Goal: Task Accomplishment & Management: Manage account settings

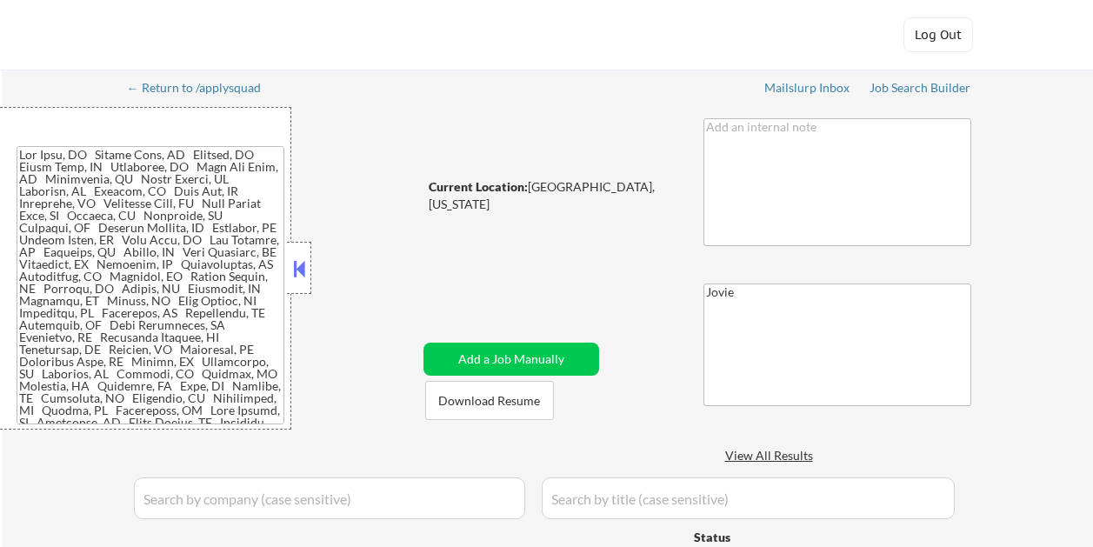
select select ""applied""
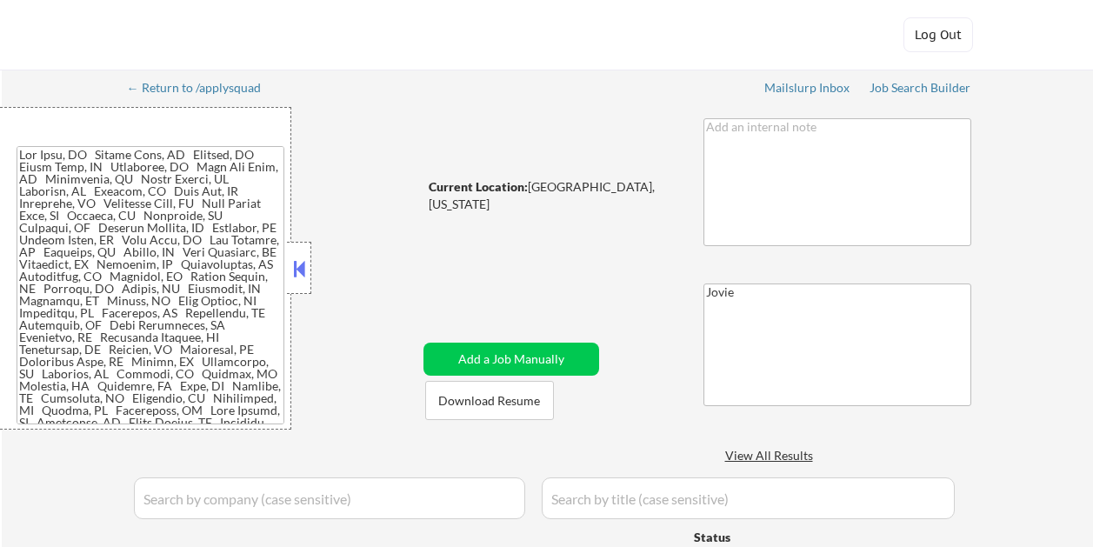
select select ""applied""
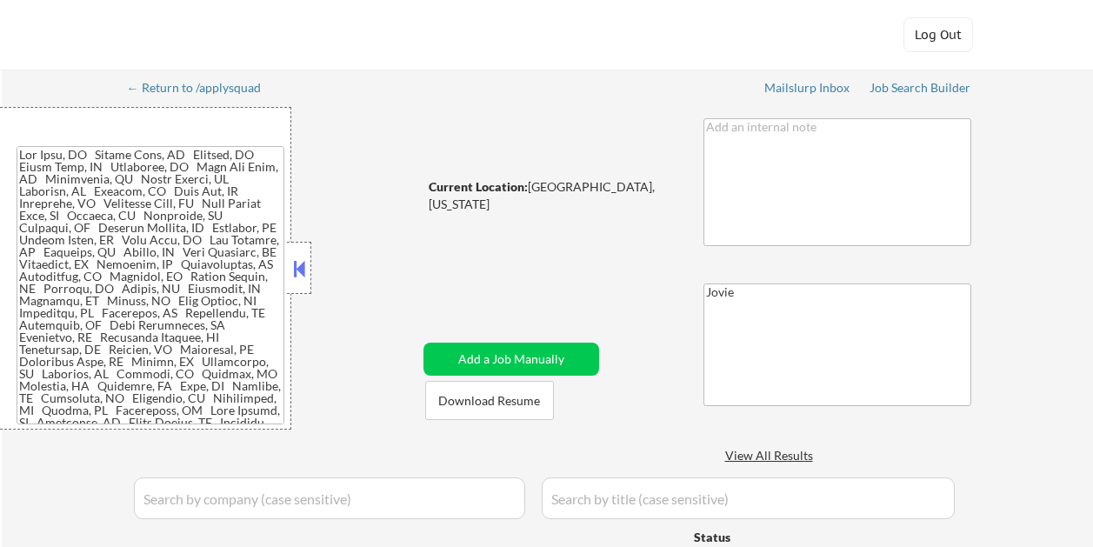
select select ""applied""
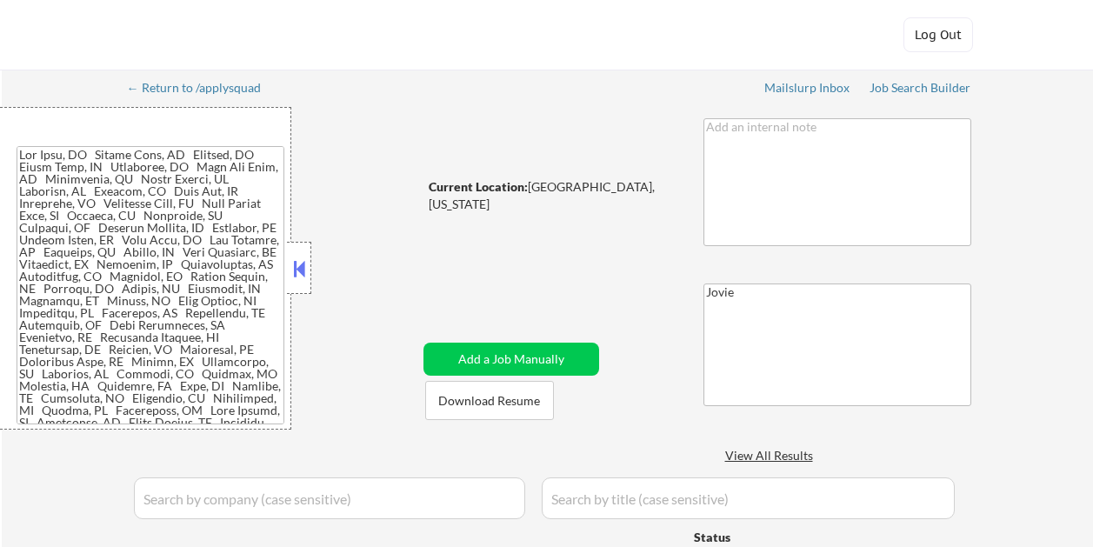
select select ""applied""
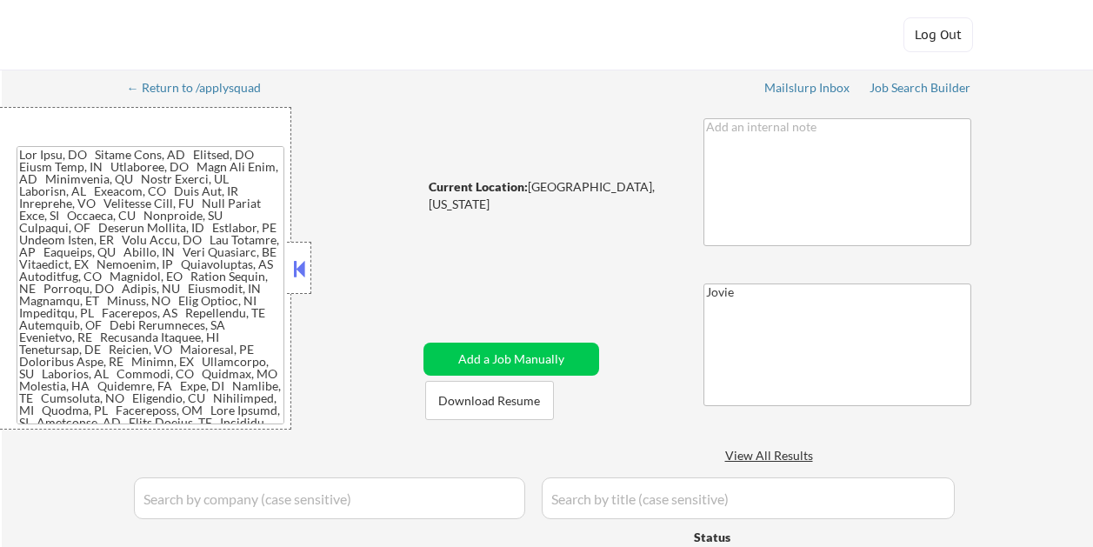
select select ""applied""
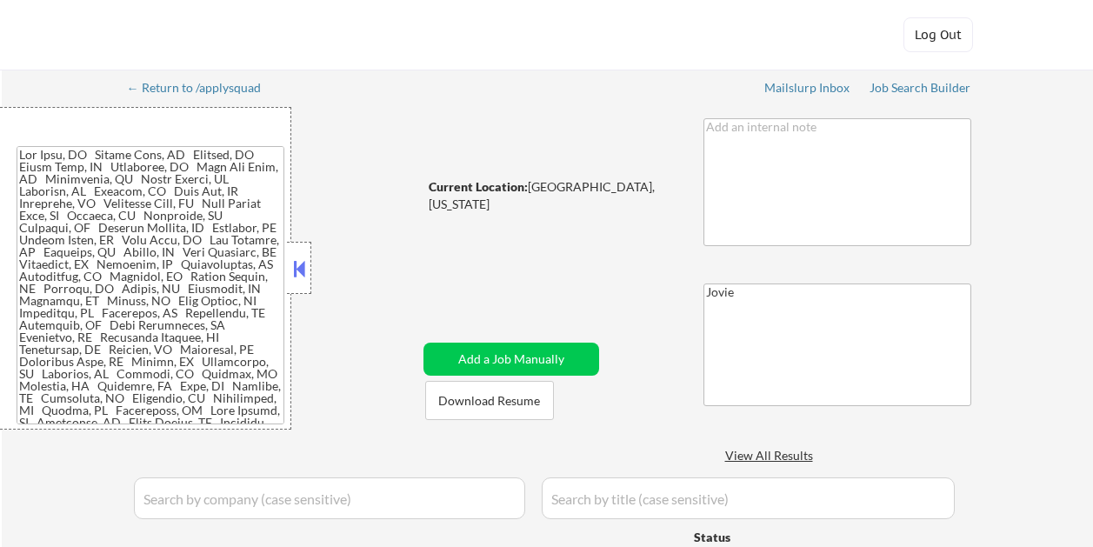
select select ""applied""
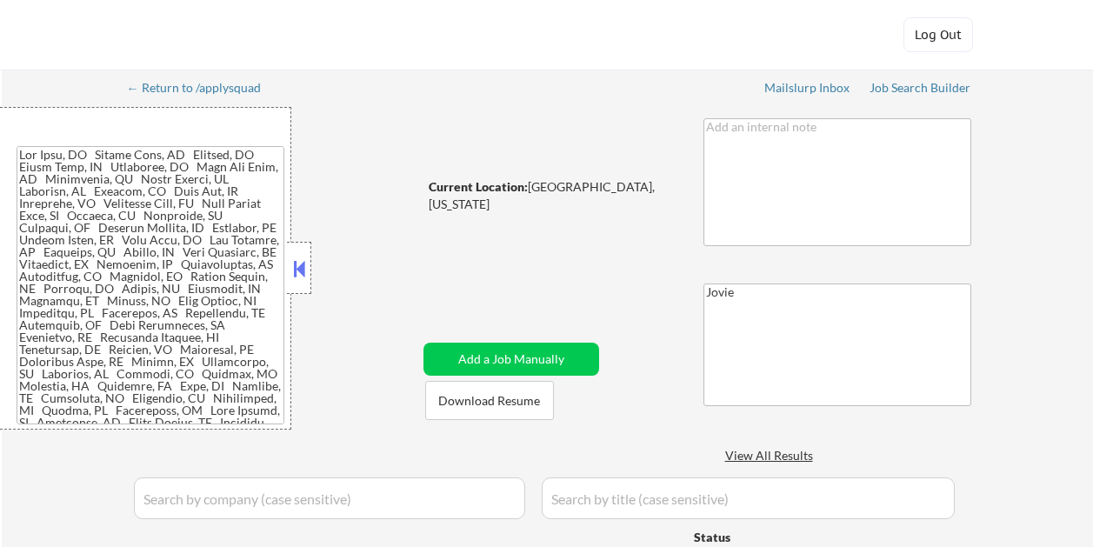
select select ""applied""
select select ""excluded""
select select ""applied""
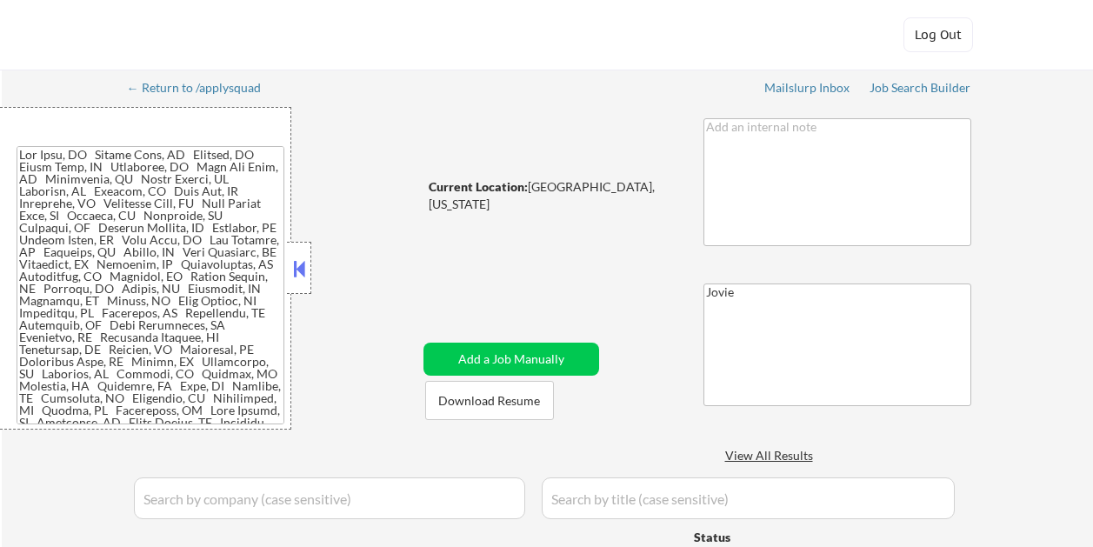
select select ""applied""
select select ""pending""
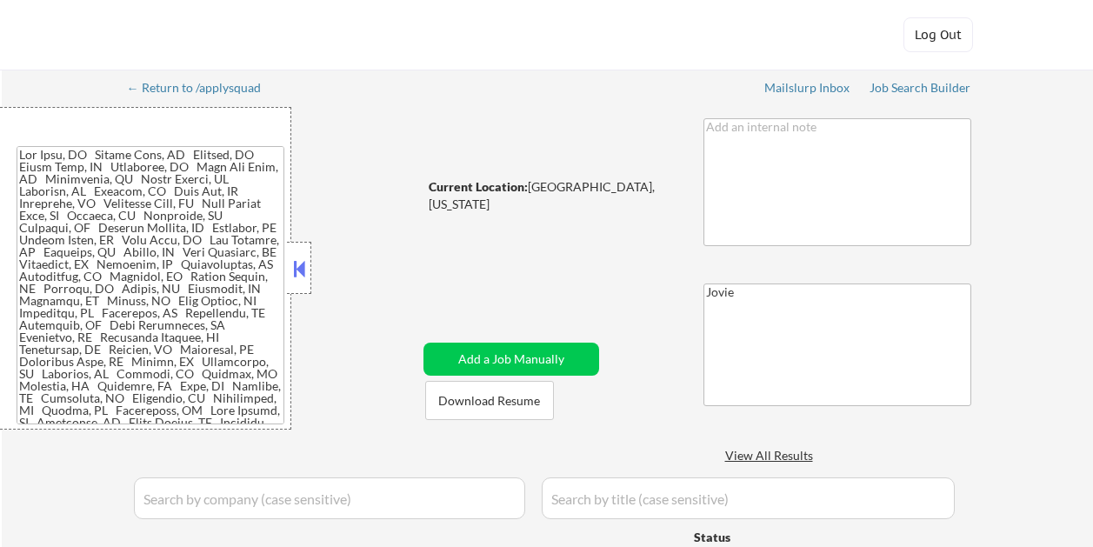
select select ""pending""
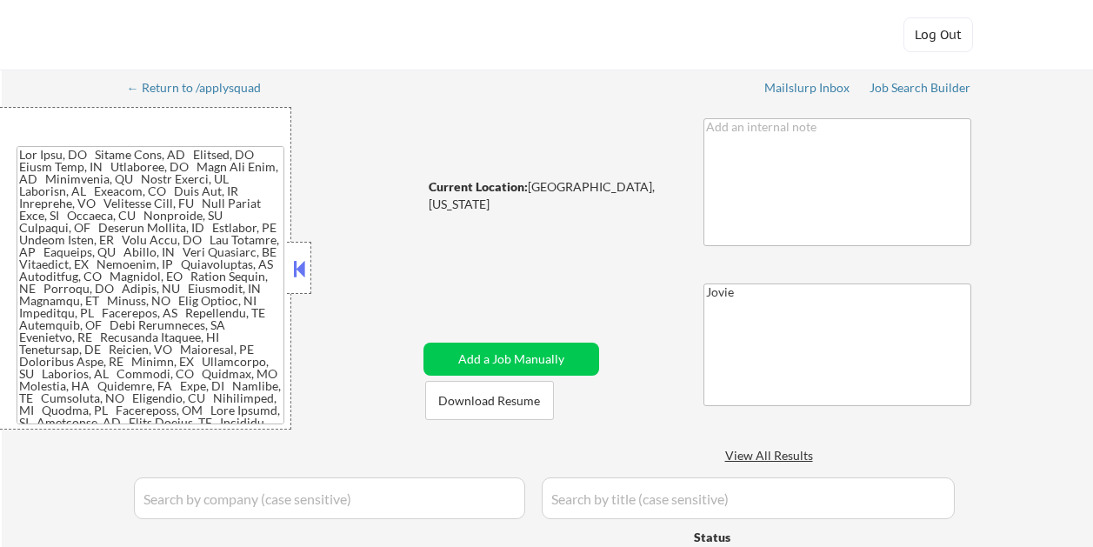
select select ""pending""
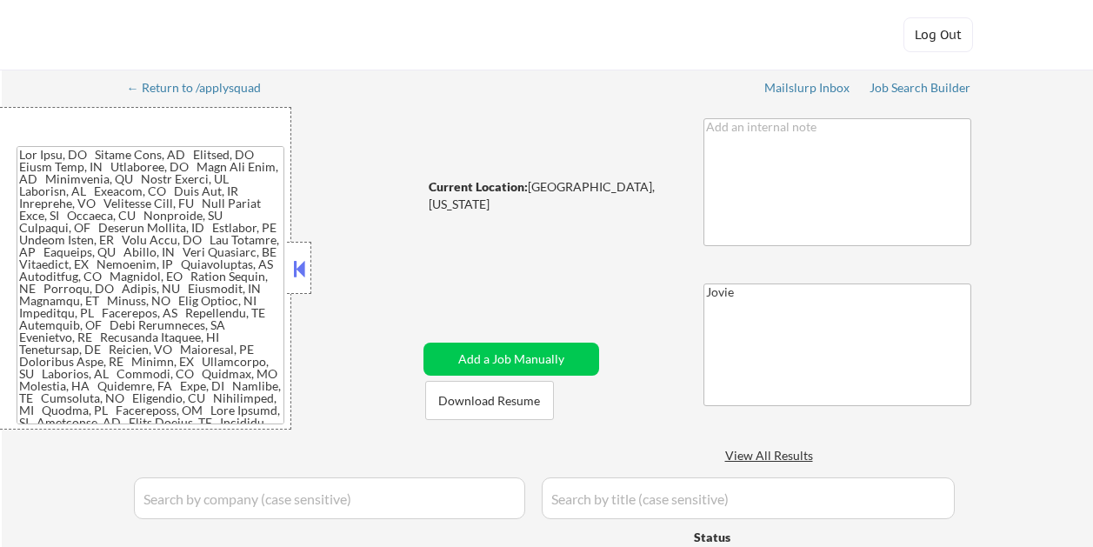
select select ""pending""
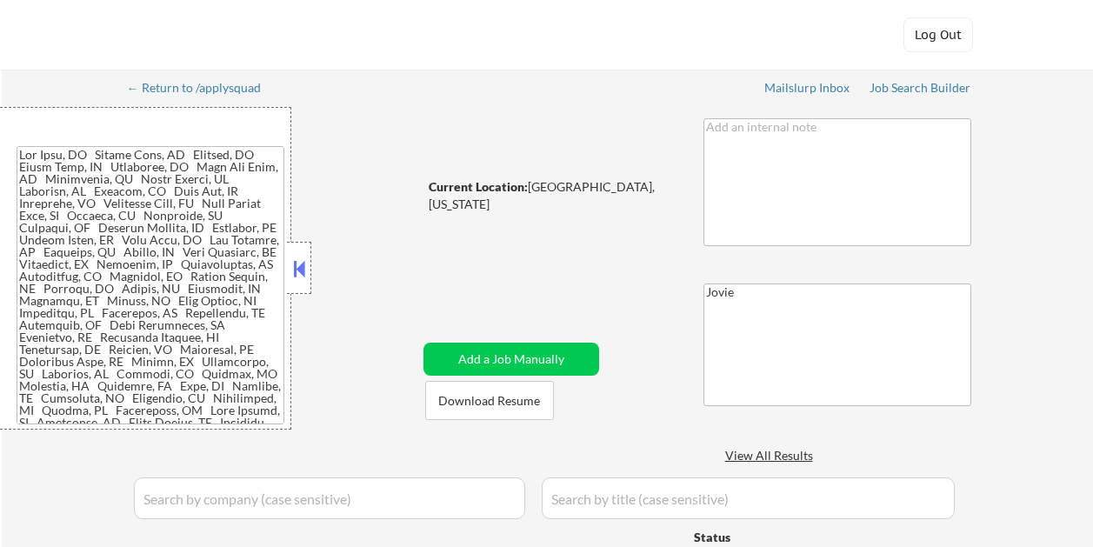
select select ""pending""
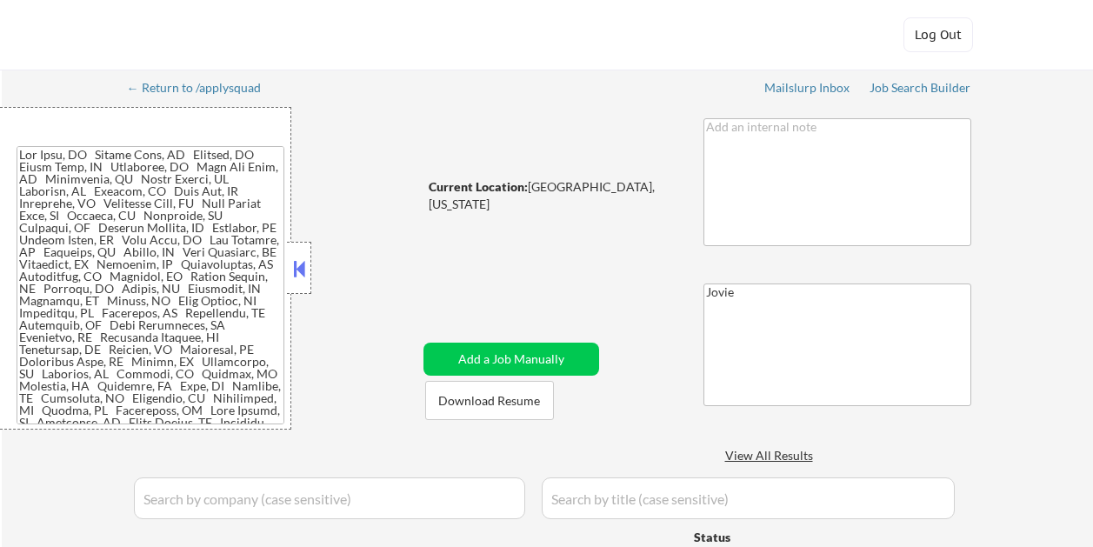
select select ""pending""
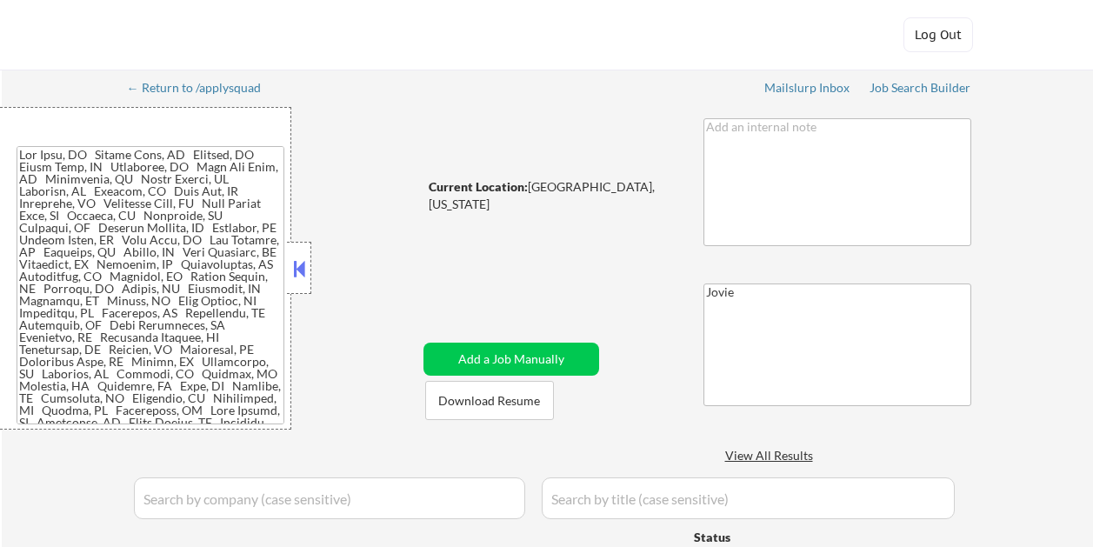
select select ""pending""
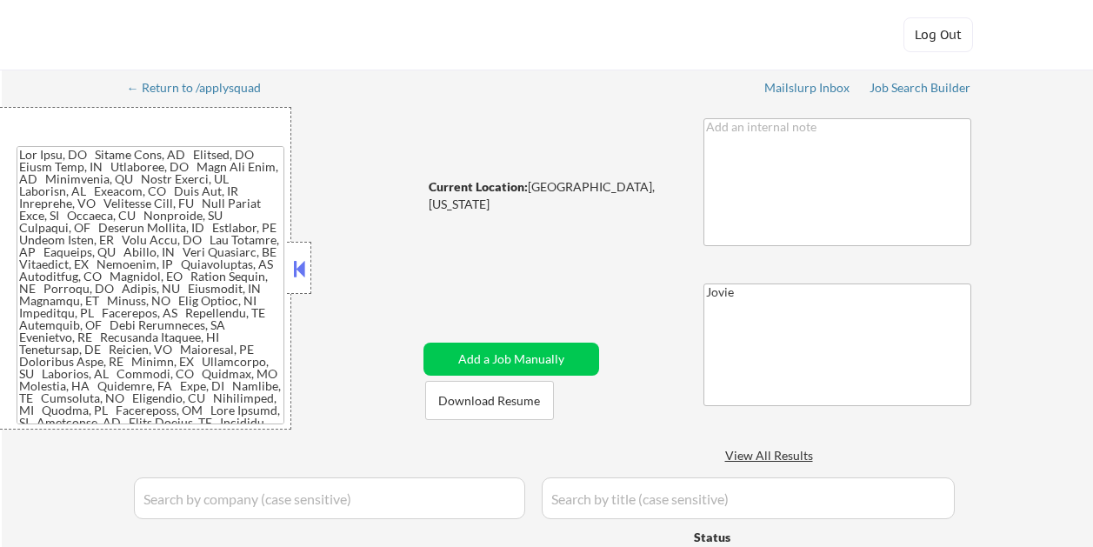
select select ""pending""
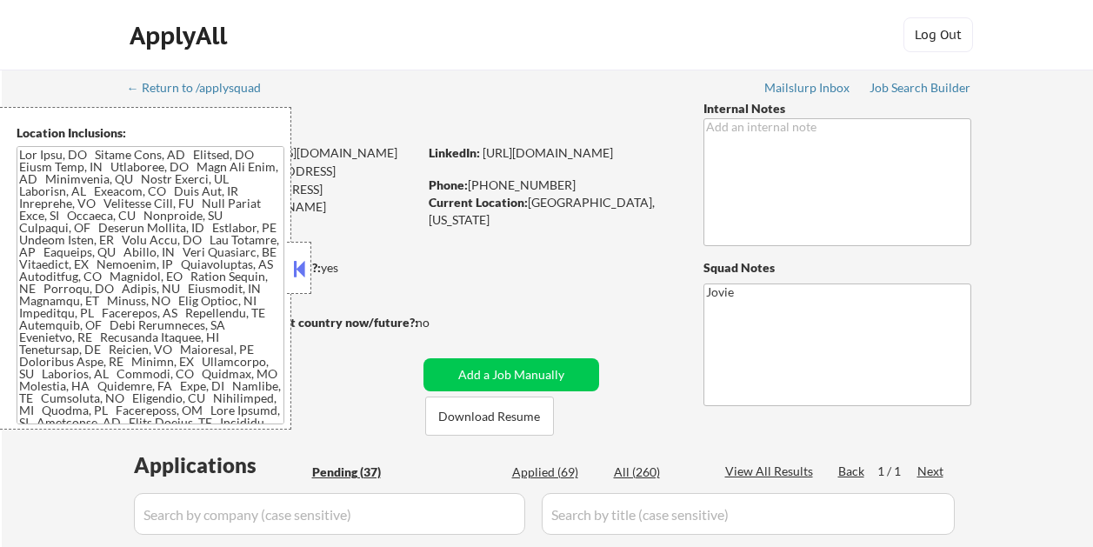
scroll to position [2284, 0]
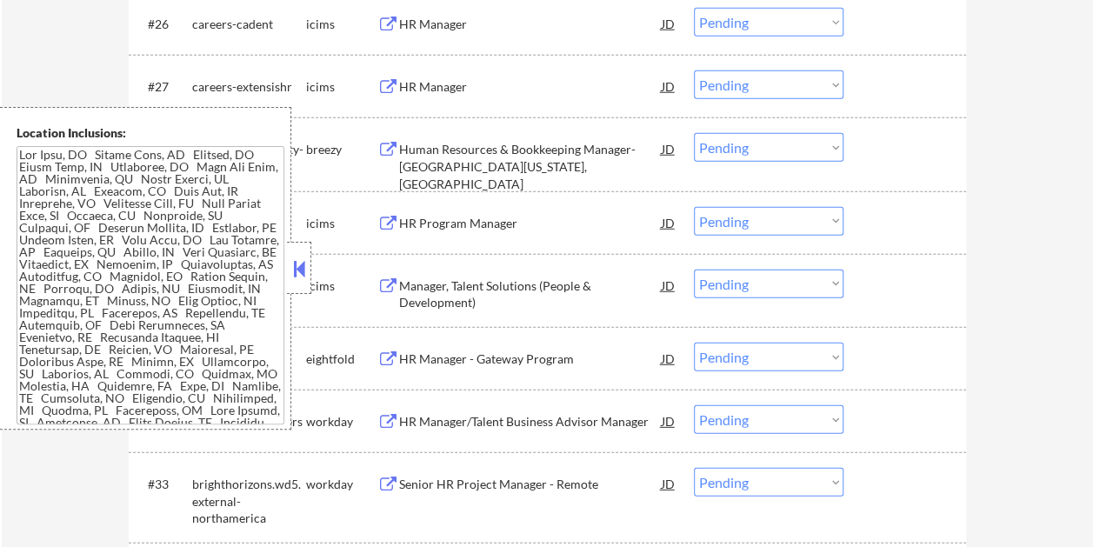
drag, startPoint x: 301, startPoint y: 264, endPoint x: 360, endPoint y: 275, distance: 60.0
click at [300, 264] on button at bounding box center [299, 269] width 19 height 26
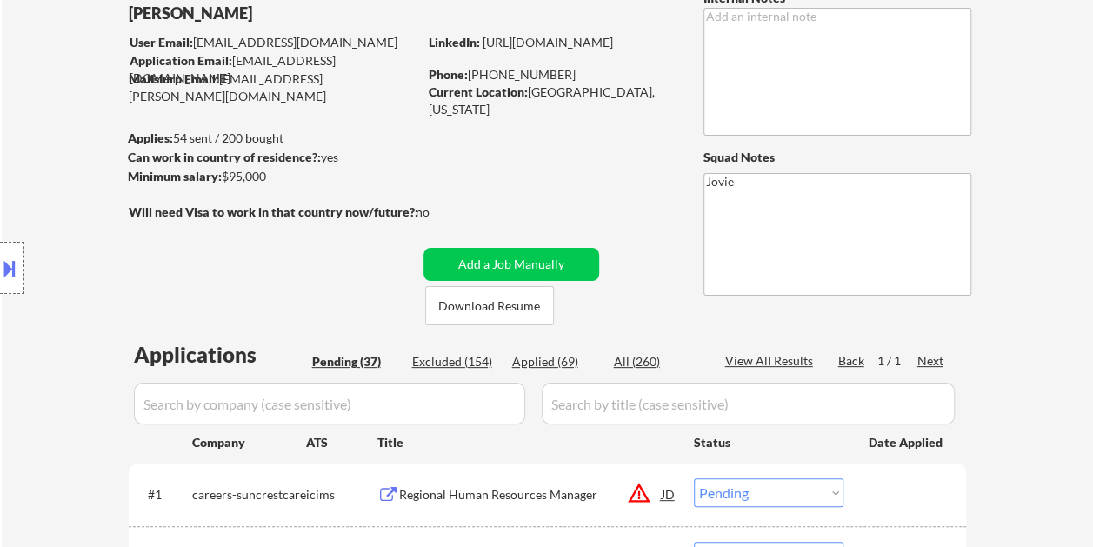
scroll to position [87, 0]
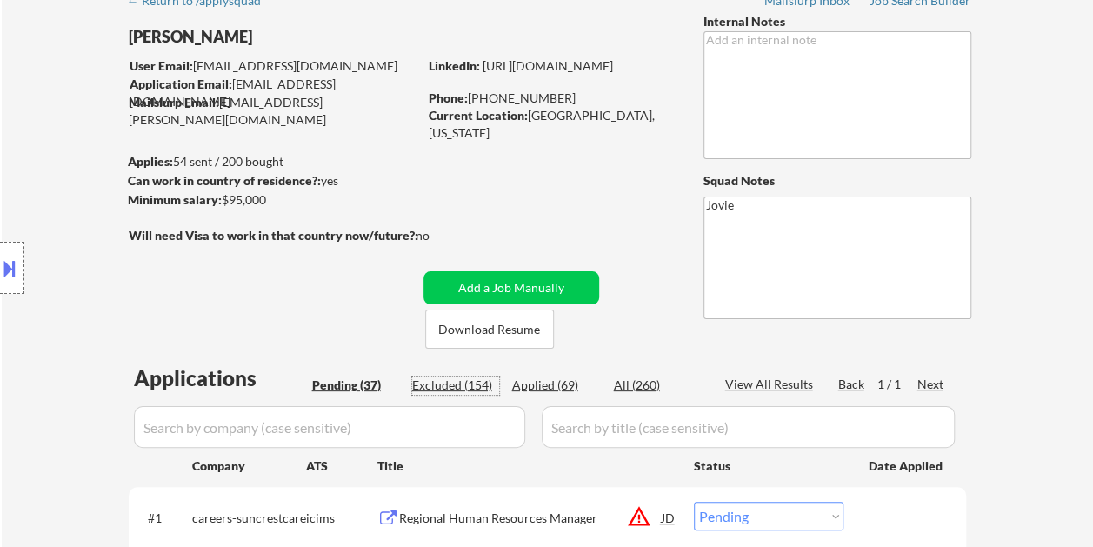
click at [468, 386] on div "Excluded (154)" at bounding box center [455, 385] width 87 height 17
select select ""excluded""
select select ""excluded__bad_match_""
select select ""excluded__expired_""
select select ""excluded""
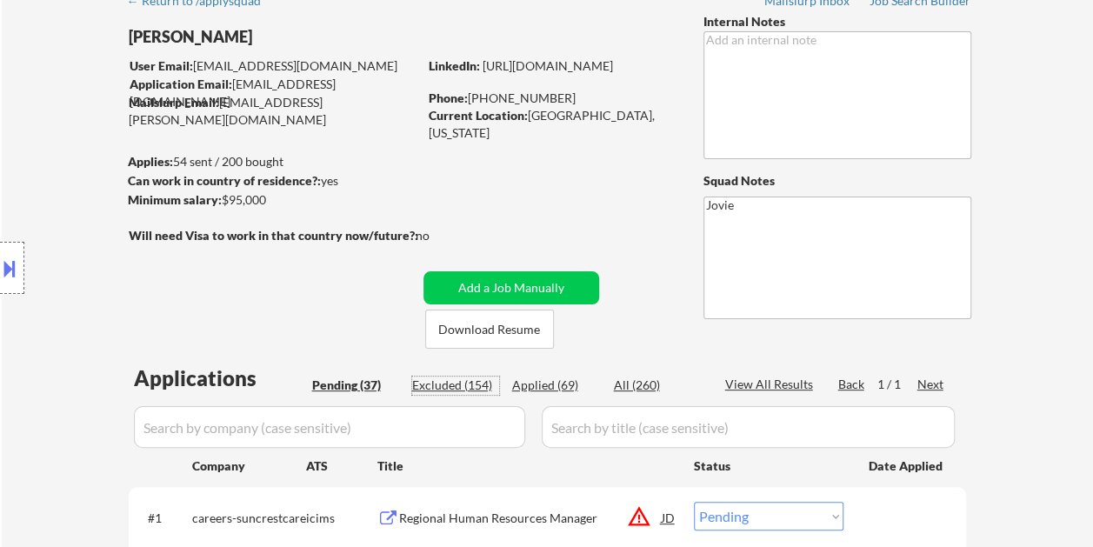
select select ""excluded""
select select ""excluded__expired_""
select select ""excluded__bad_match_""
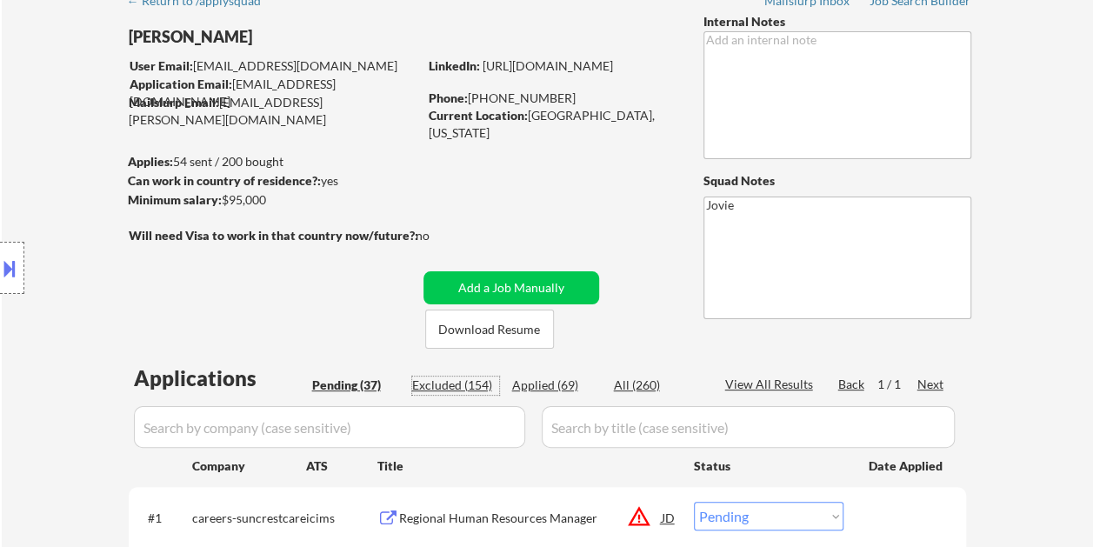
select select ""excluded__expired_""
select select ""excluded__bad_match_""
select select ""excluded__salary_""
select select ""excluded__bad_match_""
select select ""excluded__expired_""
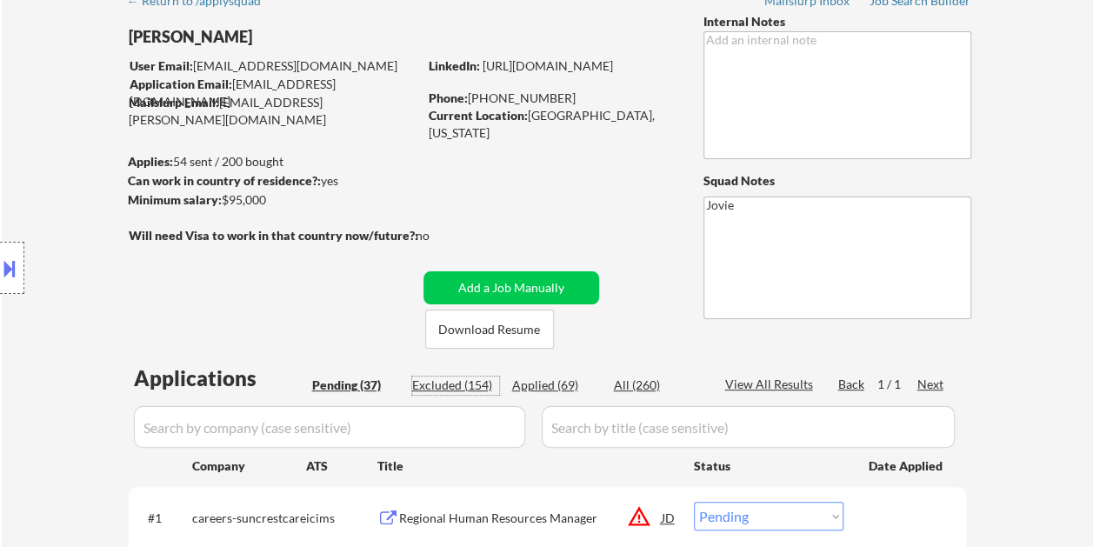
select select ""excluded__expired_""
select select ""excluded__location_""
select select ""excluded__expired_""
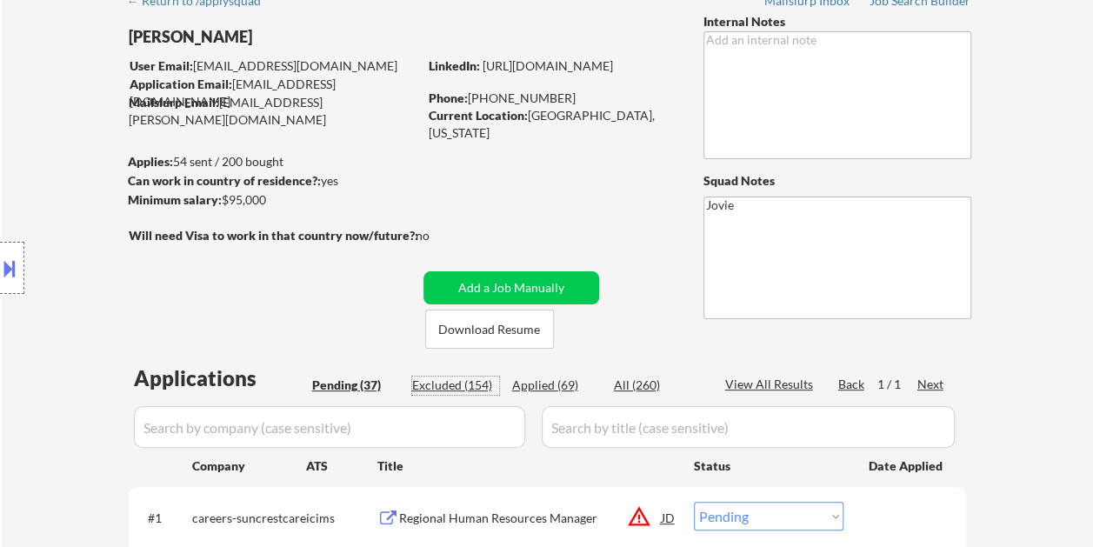
select select ""excluded__expired_""
select select ""excluded__bad_match_""
select select ""excluded""
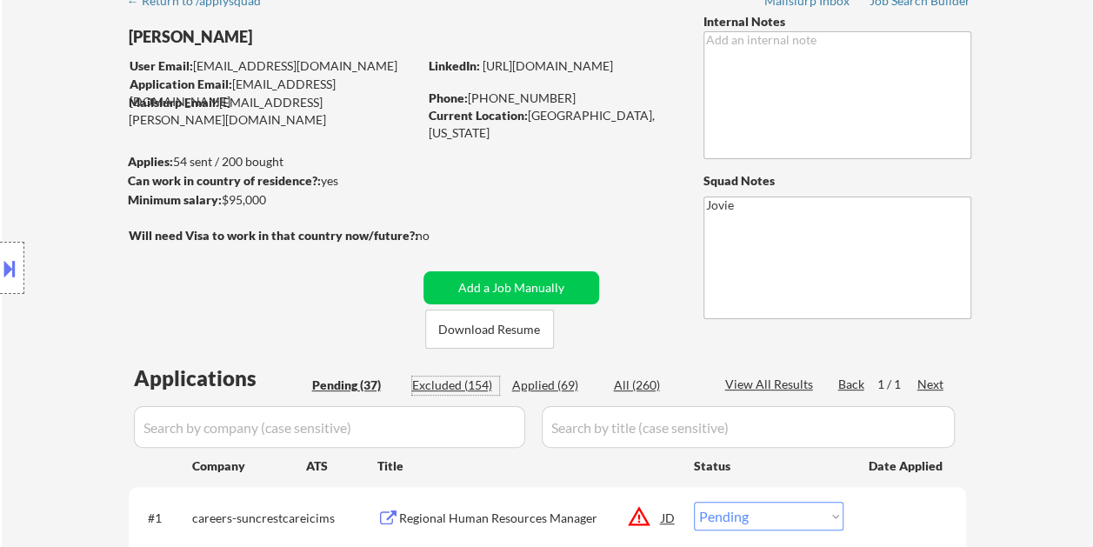
select select ""excluded__bad_match_""
select select ""excluded__expired_""
select select ""excluded__salary_""
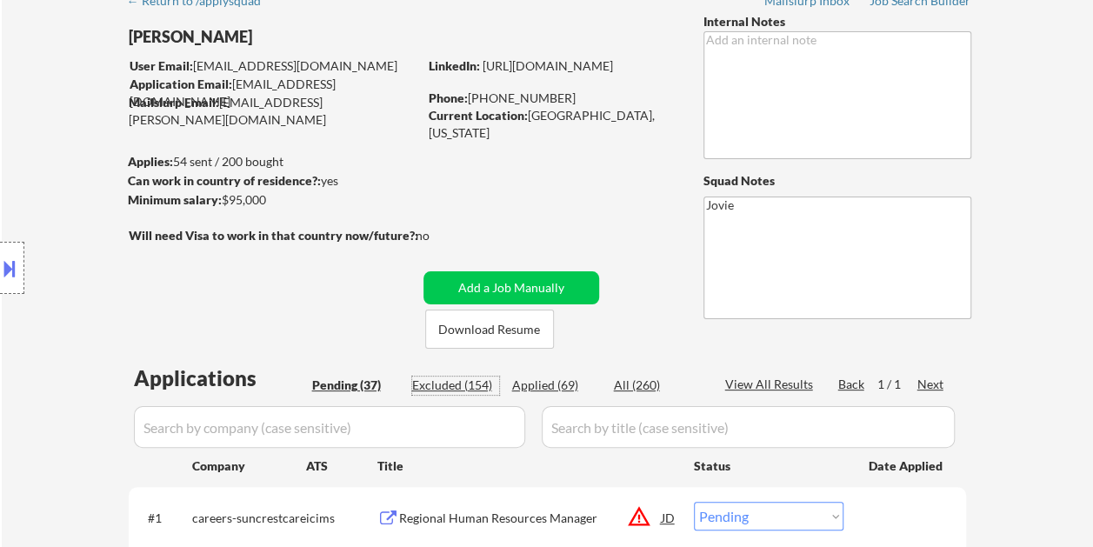
select select ""excluded__expired_""
select select ""excluded__bad_match_""
select select ""excluded__expired_""
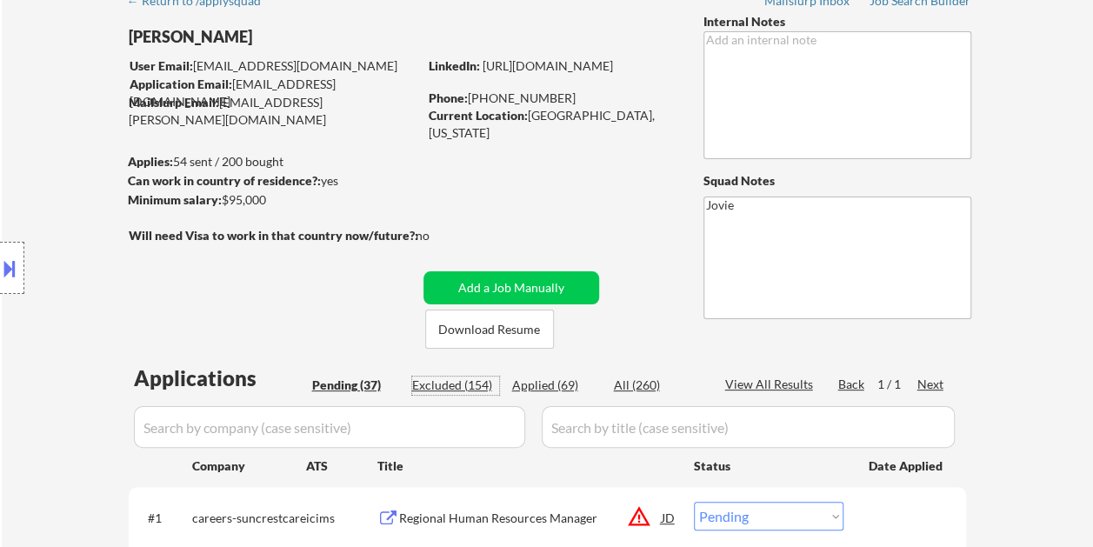
select select ""excluded__expired_""
select select ""excluded__location_""
select select ""excluded__bad_match_""
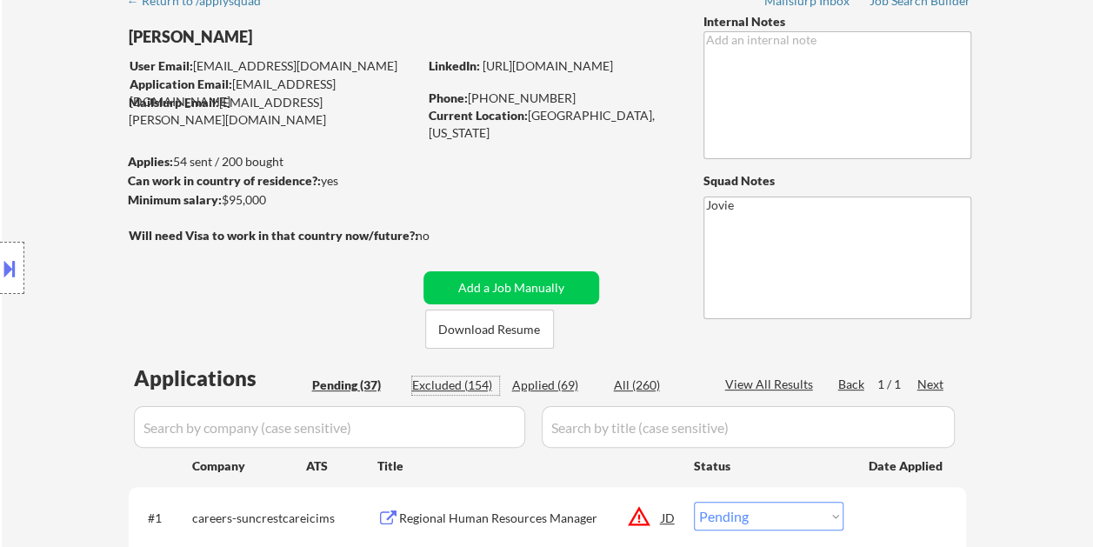
select select ""excluded__expired_""
select select ""excluded__bad_match_""
select select ""excluded__location_""
select select ""excluded__bad_match_""
select select ""excluded""
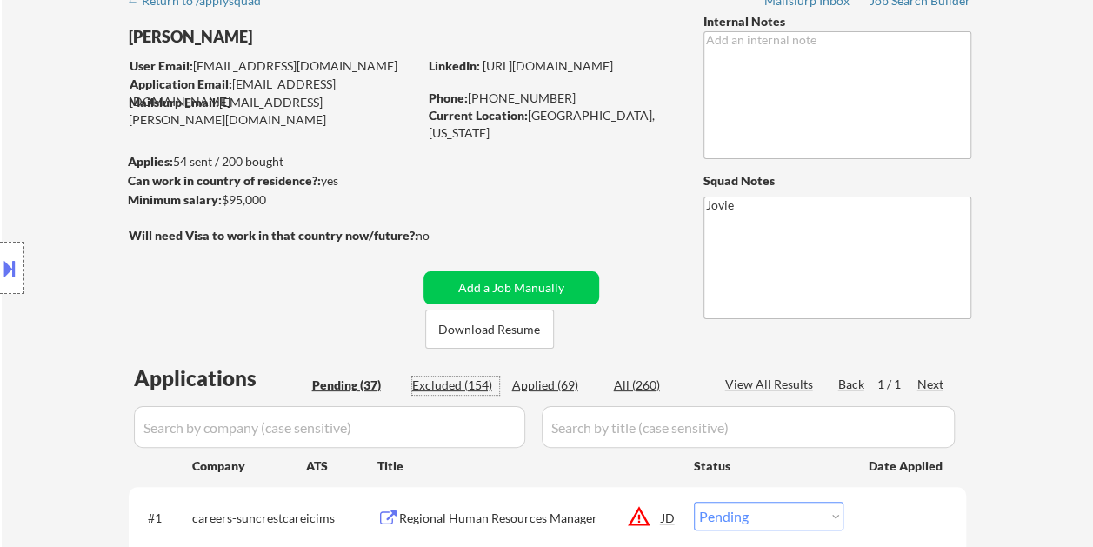
select select ""excluded__bad_match_""
select select ""excluded__expired_""
select select ""excluded__bad_match_""
select select ""excluded__expired_""
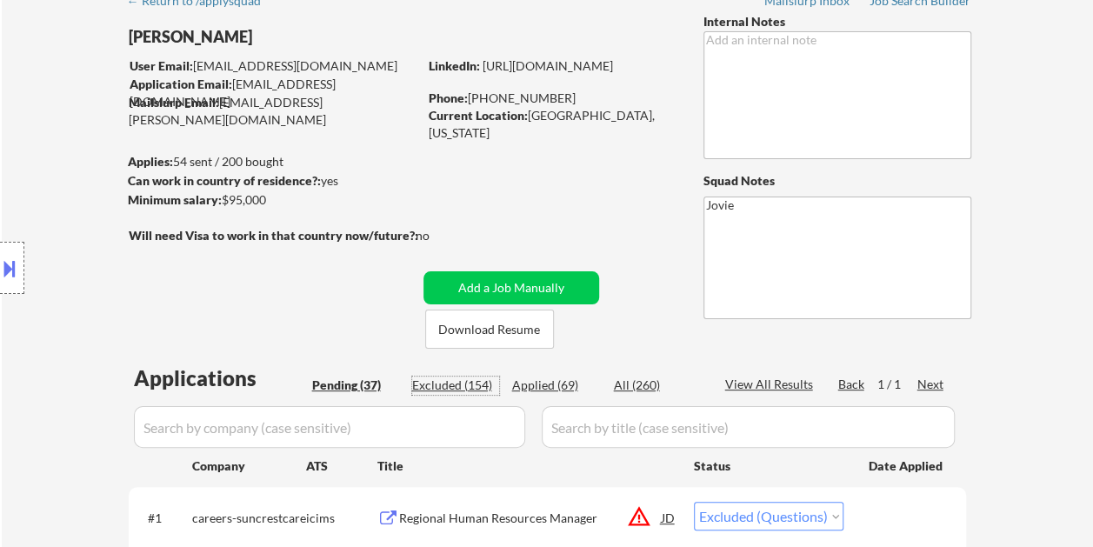
select select ""excluded""
select select ""excluded__expired_""
select select ""excluded__bad_match_""
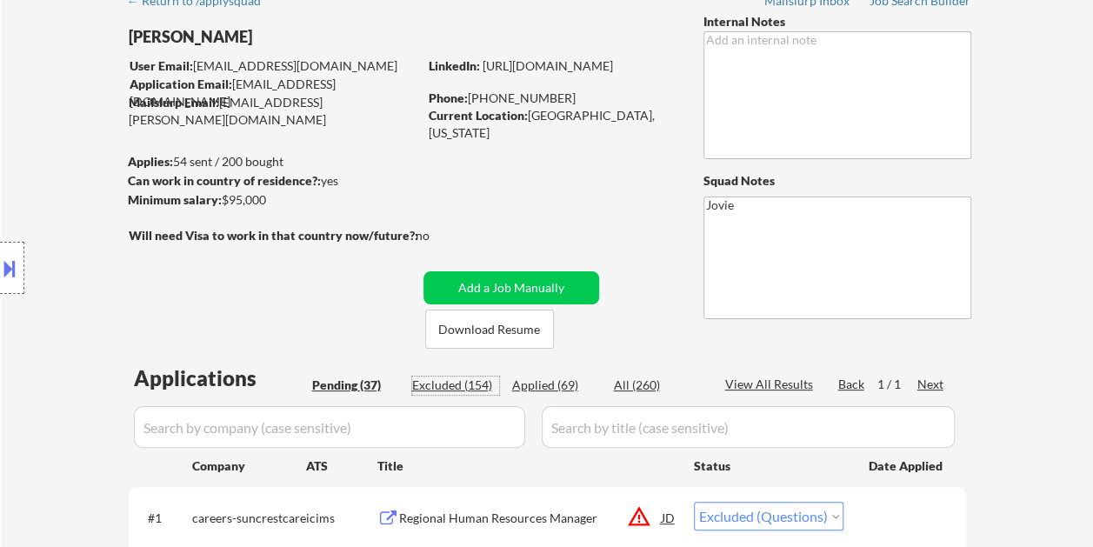
select select ""excluded__location_""
select select ""excluded__expired_""
select select ""excluded__bad_match_""
select select ""excluded__expired_""
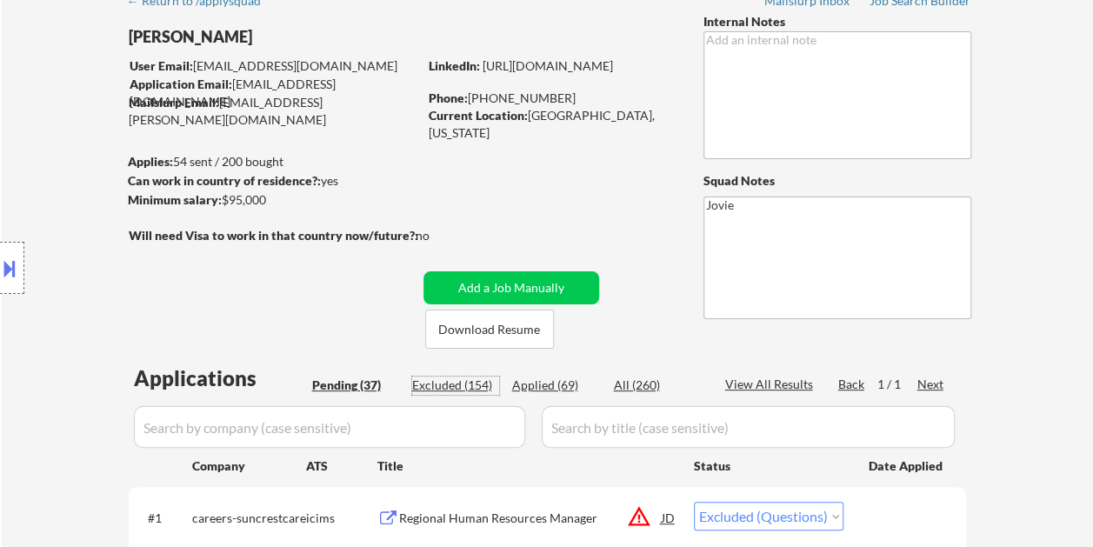
select select ""excluded__expired_""
select select ""excluded""
select select ""excluded__bad_match_""
select select ""excluded__expired_""
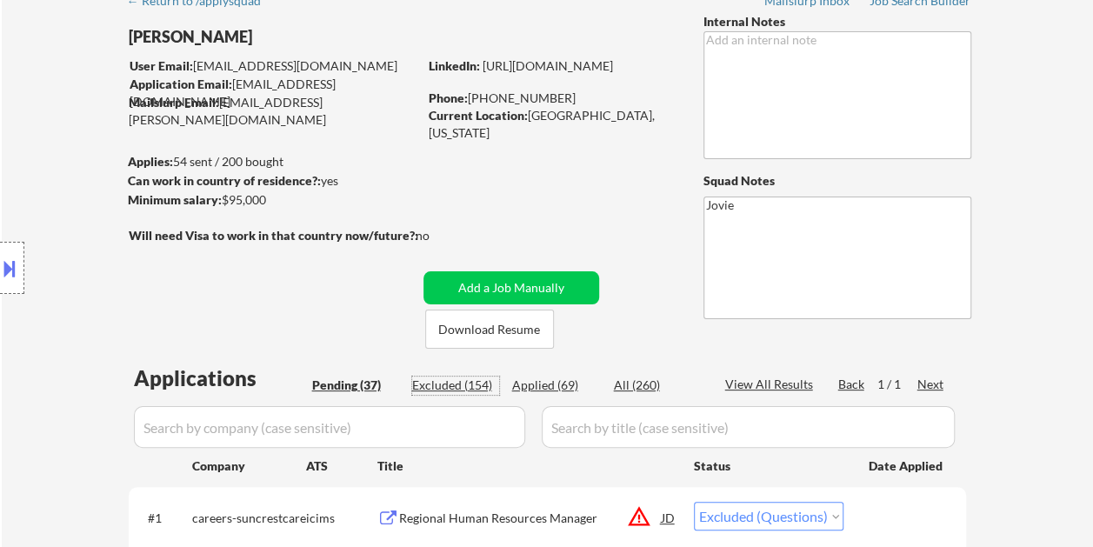
select select ""excluded__bad_match_""
select select ""excluded""
select select ""excluded__salary_""
select select ""excluded__expired_""
select select ""excluded__bad_match_""
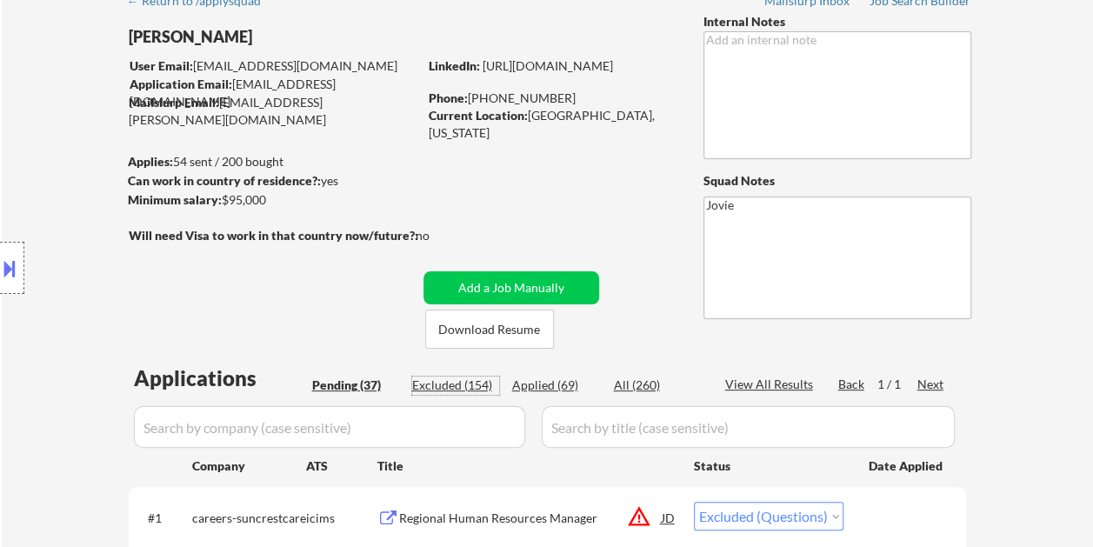
select select ""excluded__bad_match_""
select select ""excluded__salary_""
select select ""excluded__bad_match_""
select select ""excluded__expired_""
select select ""excluded__bad_match_""
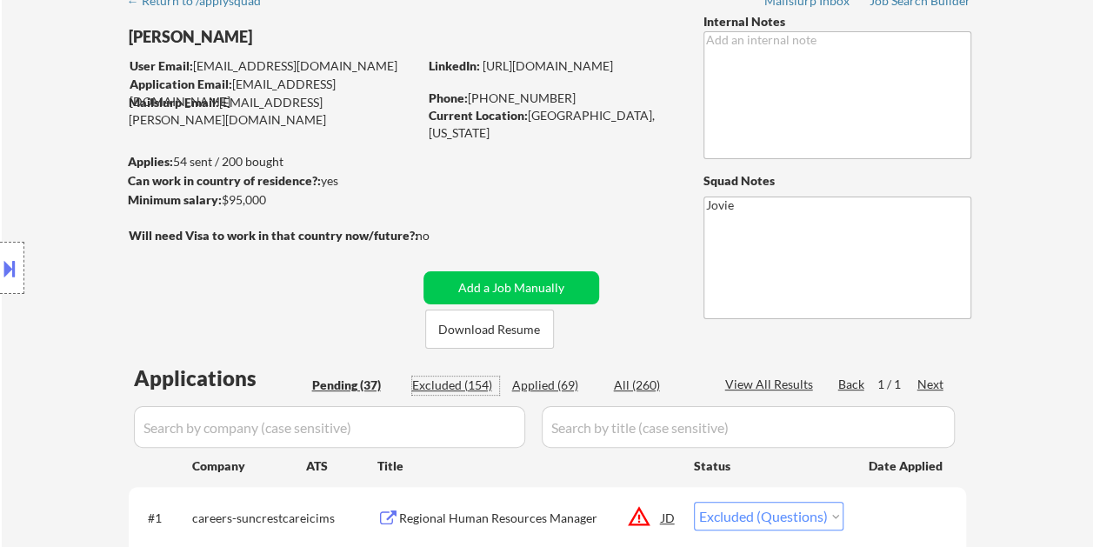
select select ""excluded__bad_match_""
select select ""excluded__salary_""
select select ""excluded__location_""
select select ""excluded__expired_""
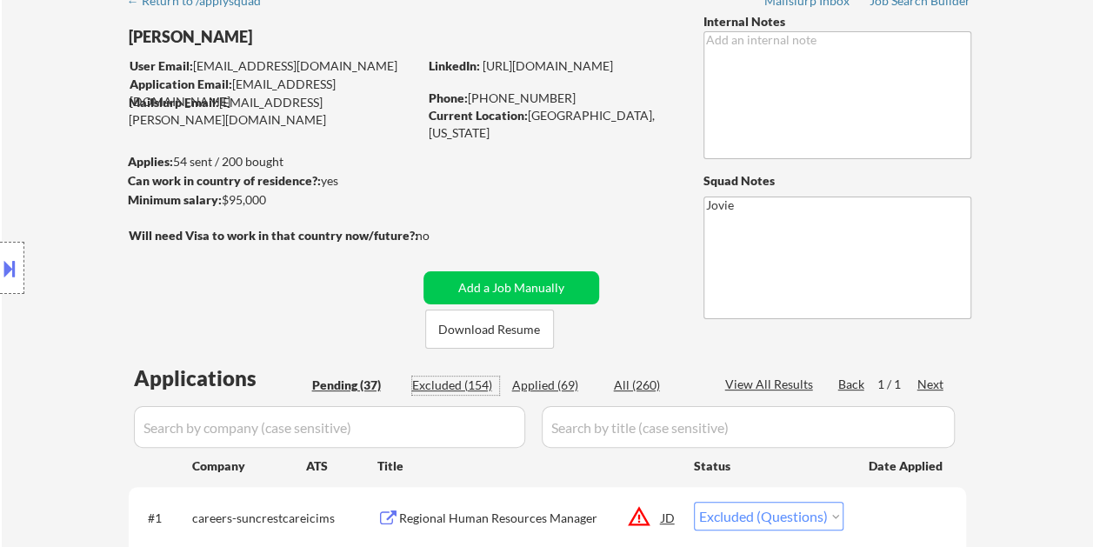
select select ""excluded""
select select ""excluded__bad_match_""
select select ""excluded""
select select ""excluded__expired_""
select select ""excluded__bad_match_""
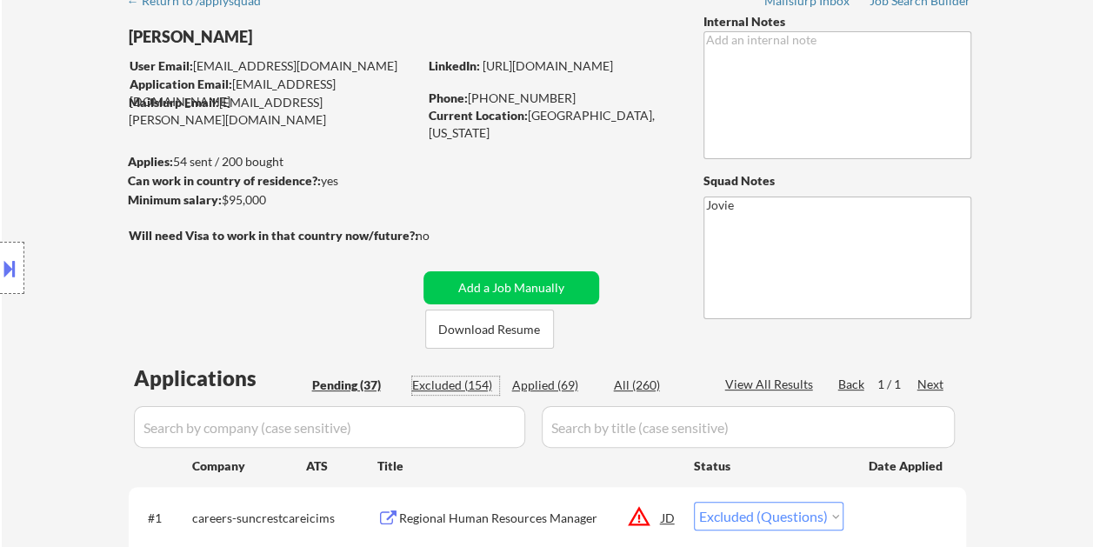
select select ""excluded__bad_match_""
select select ""excluded__location_""
select select ""excluded__bad_match_""
select select ""excluded__salary_""
select select ""excluded__expired_""
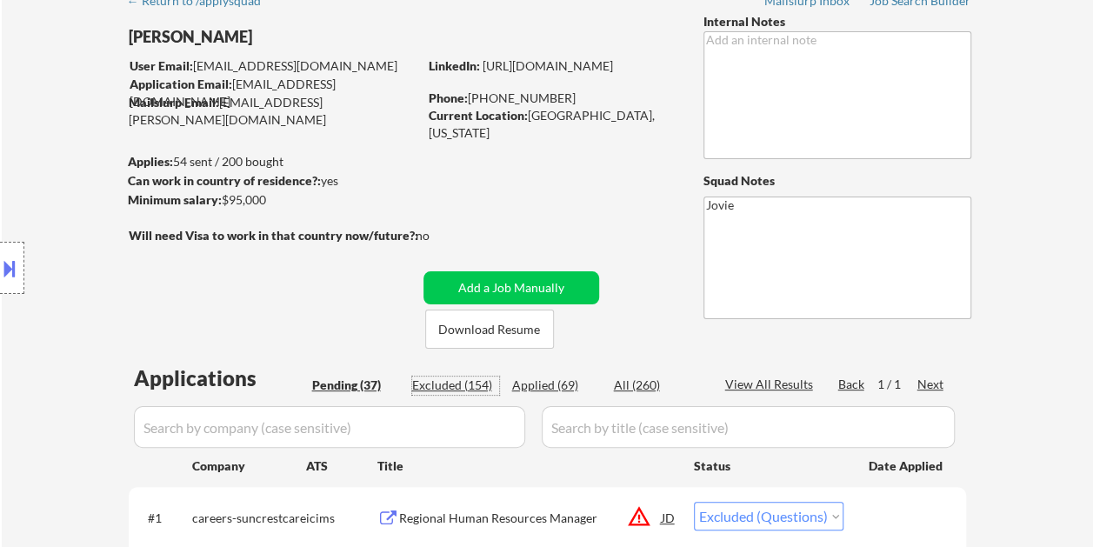
select select ""excluded__expired_""
select select ""excluded__location_""
select select ""excluded__expired_""
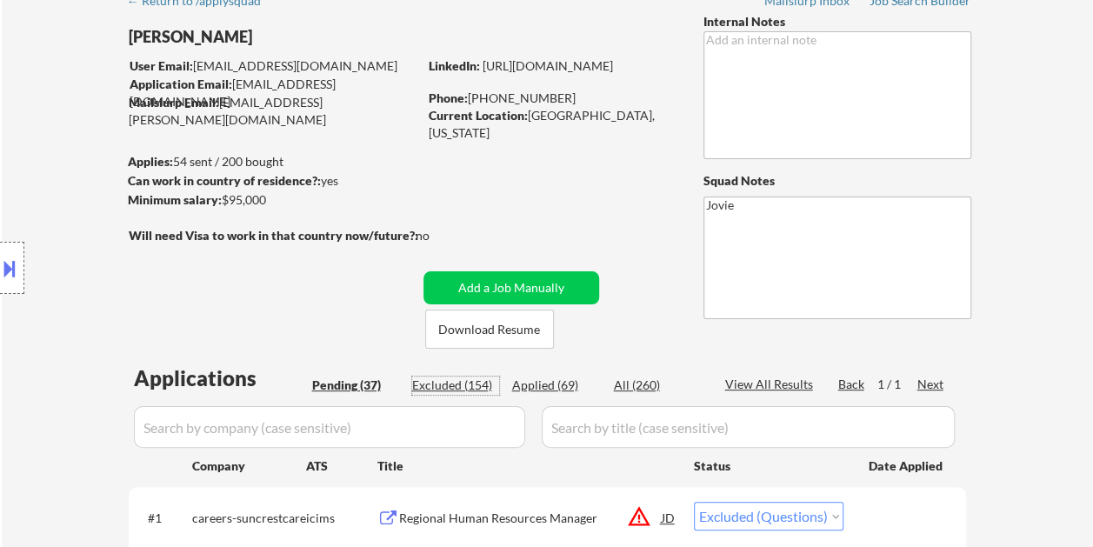
select select ""excluded""
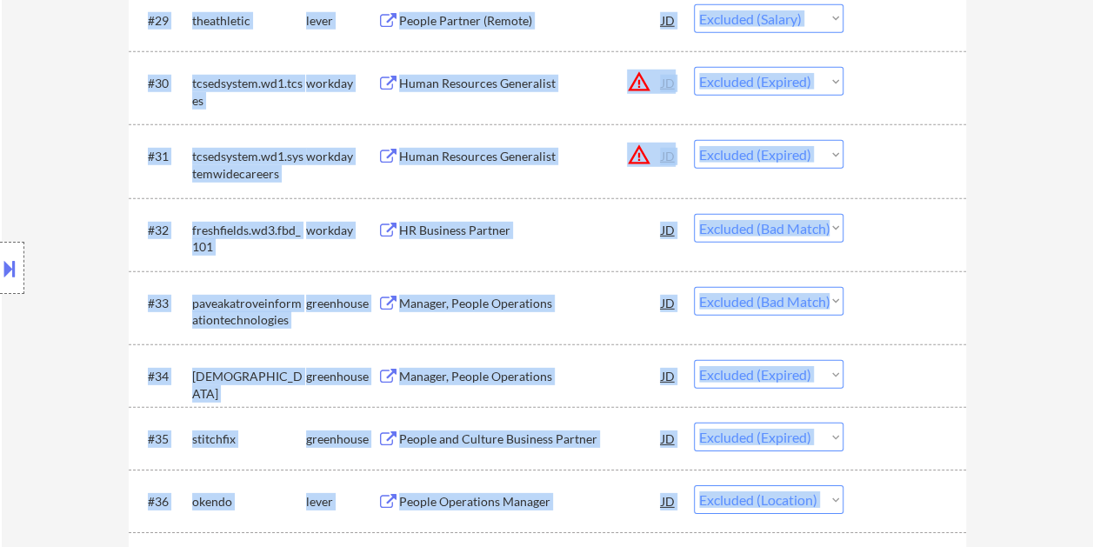
scroll to position [2435, 0]
drag, startPoint x: 1091, startPoint y: 185, endPoint x: 1109, endPoint y: 78, distance: 108.5
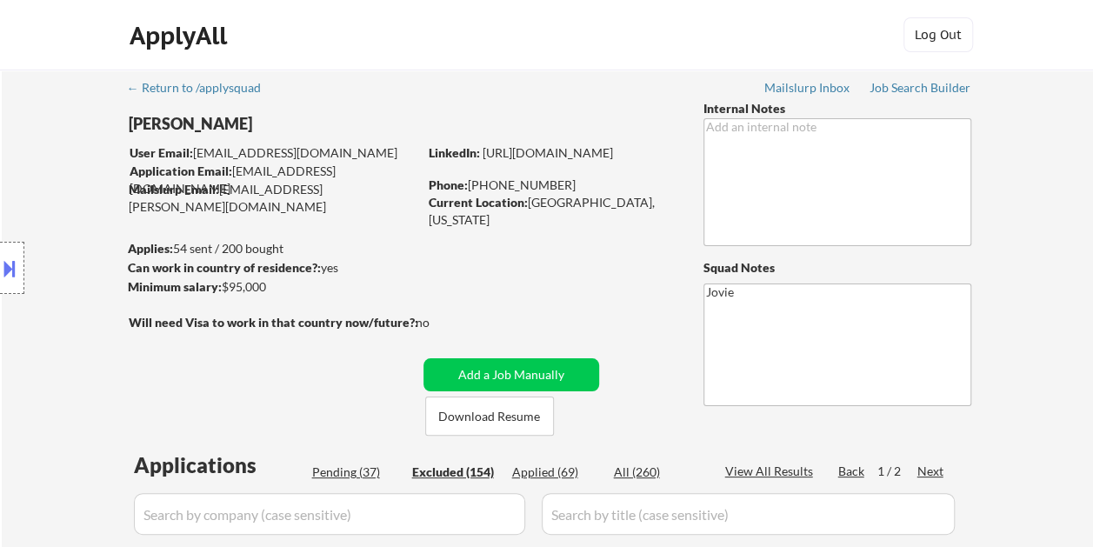
scroll to position [87, 0]
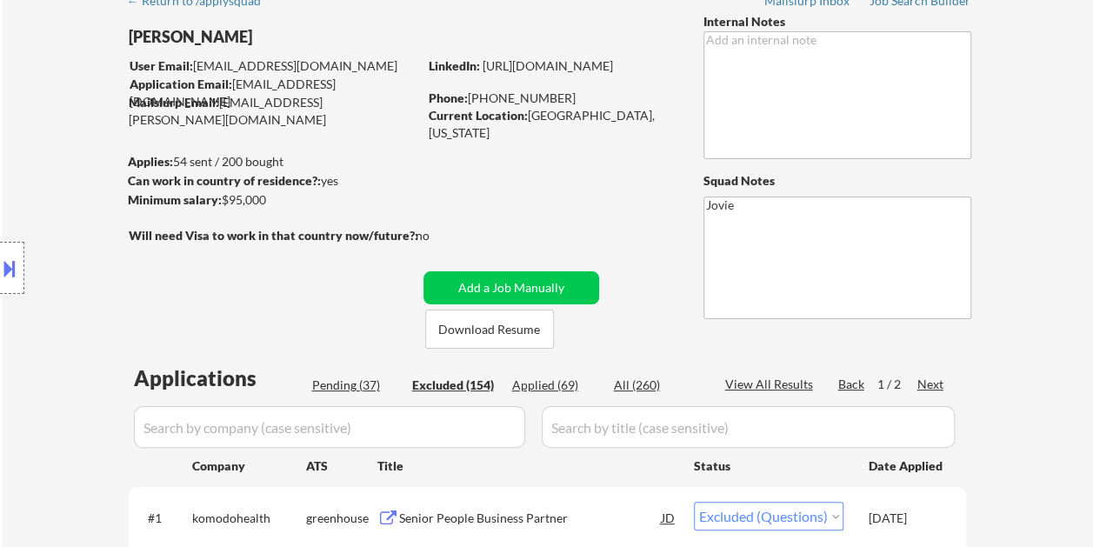
click at [356, 384] on div "Pending (37)" at bounding box center [355, 385] width 87 height 17
select select ""pending""
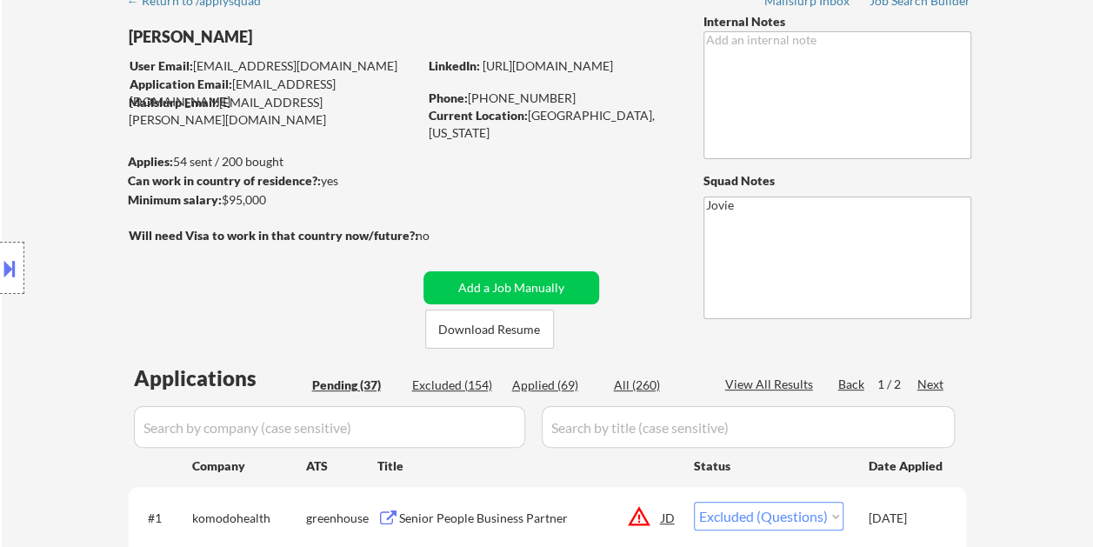
select select ""pending""
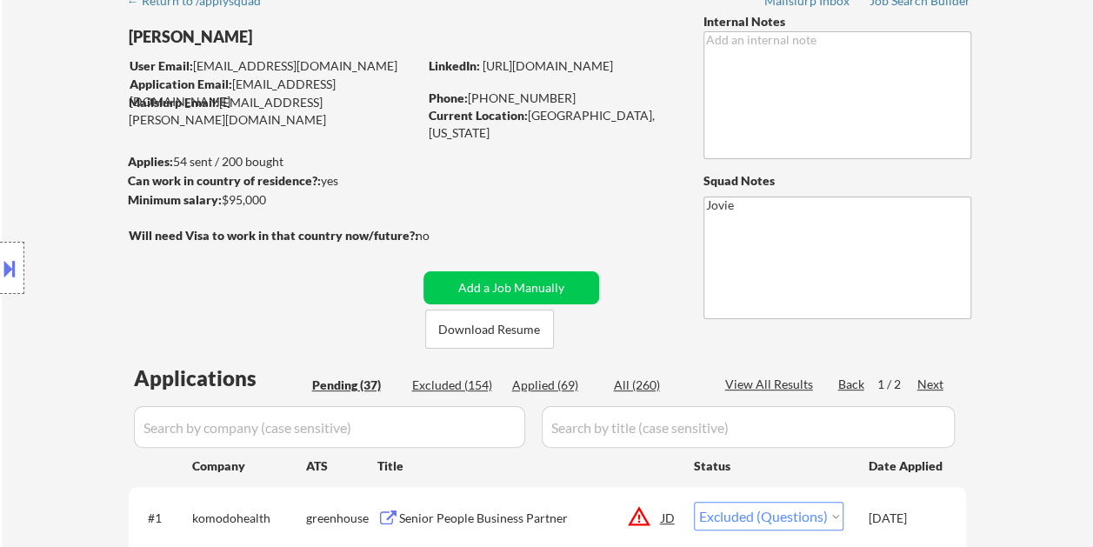
select select ""pending""
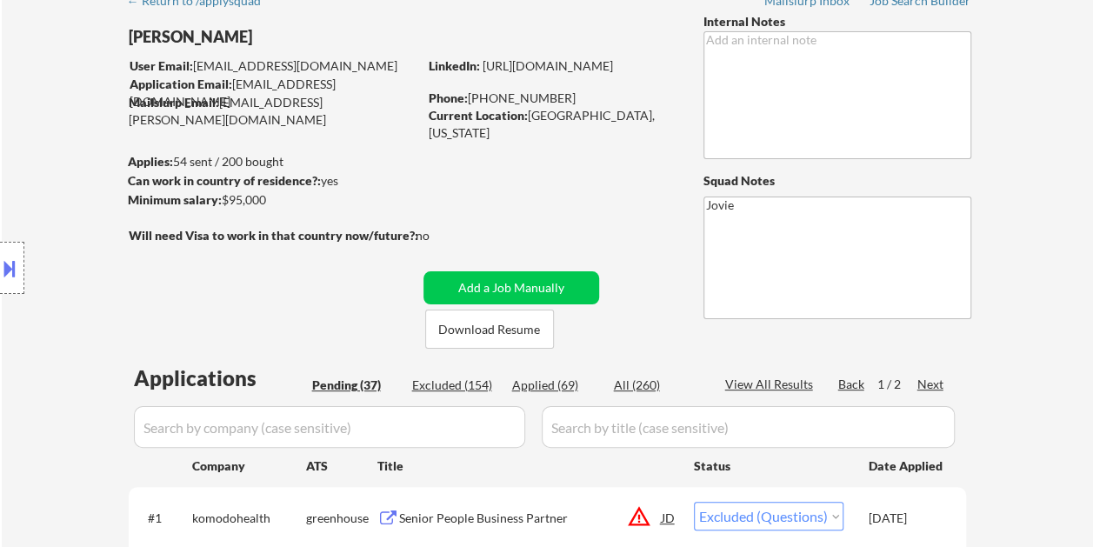
select select ""pending""
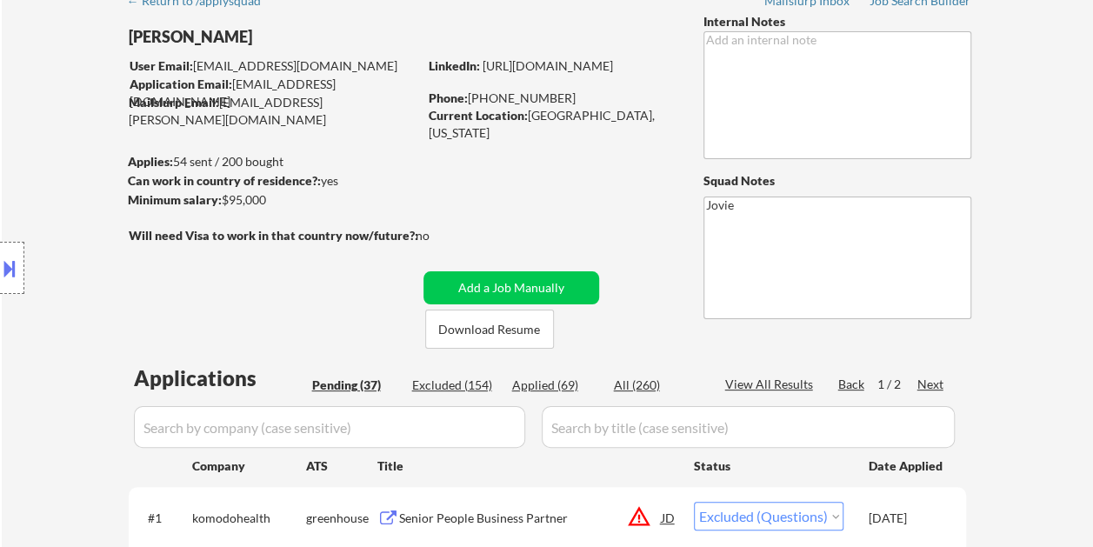
select select ""pending""
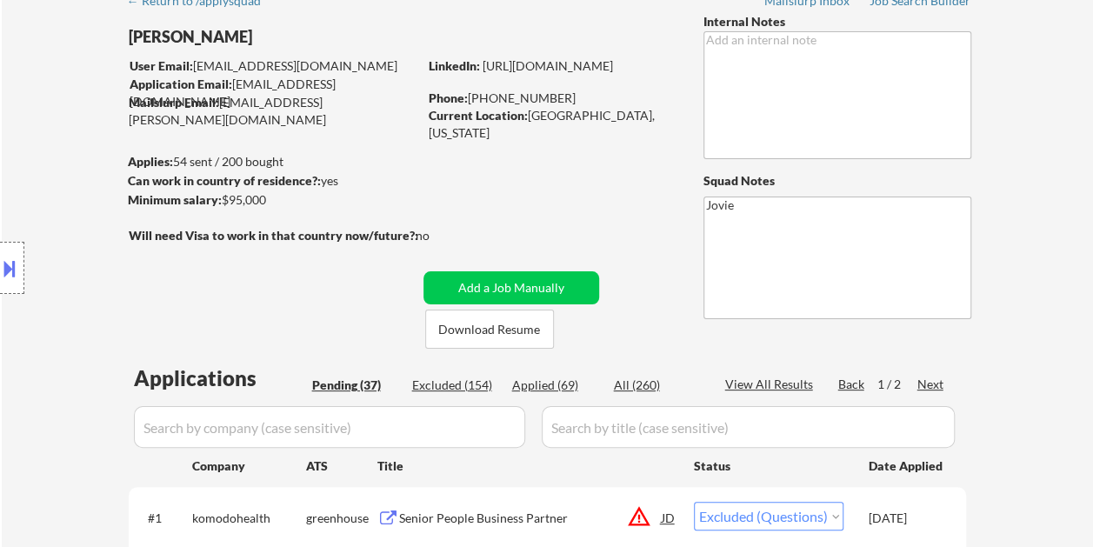
select select ""pending""
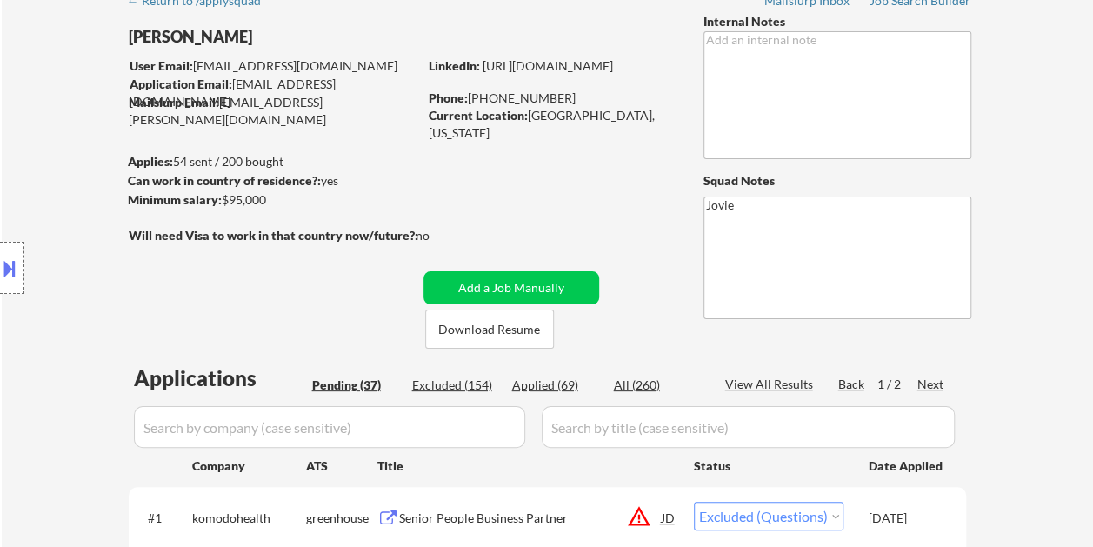
select select ""pending""
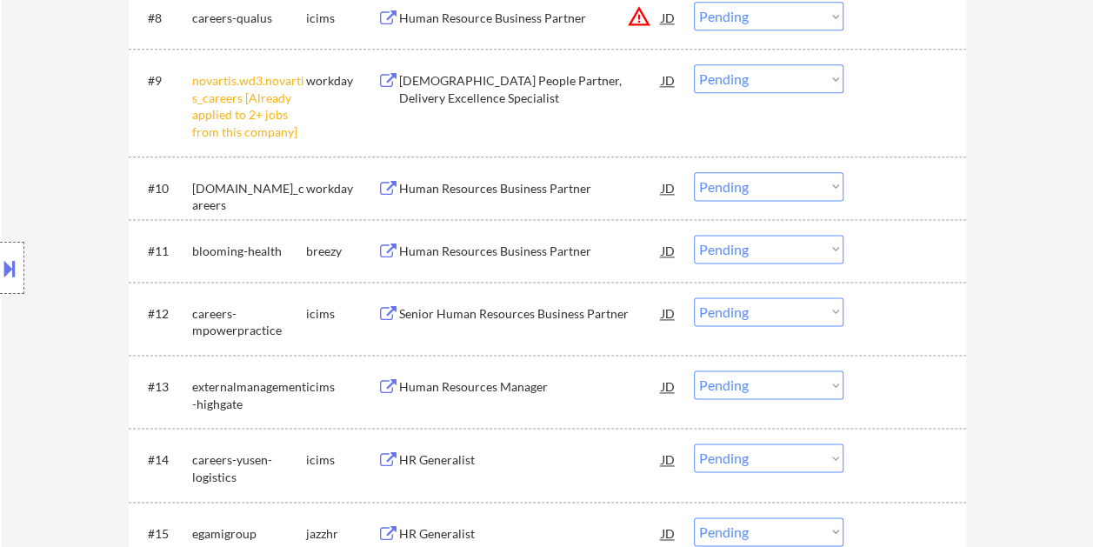
scroll to position [1044, 0]
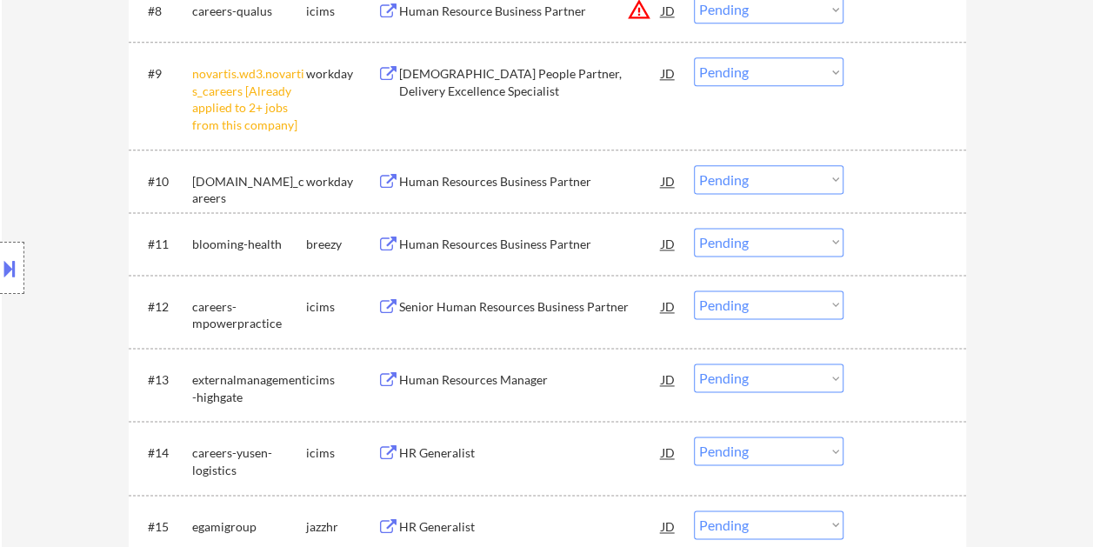
click at [875, 162] on div "#10 [DOMAIN_NAME]_careers workday Human Resources Business Partner JD Choose an…" at bounding box center [544, 180] width 821 height 47
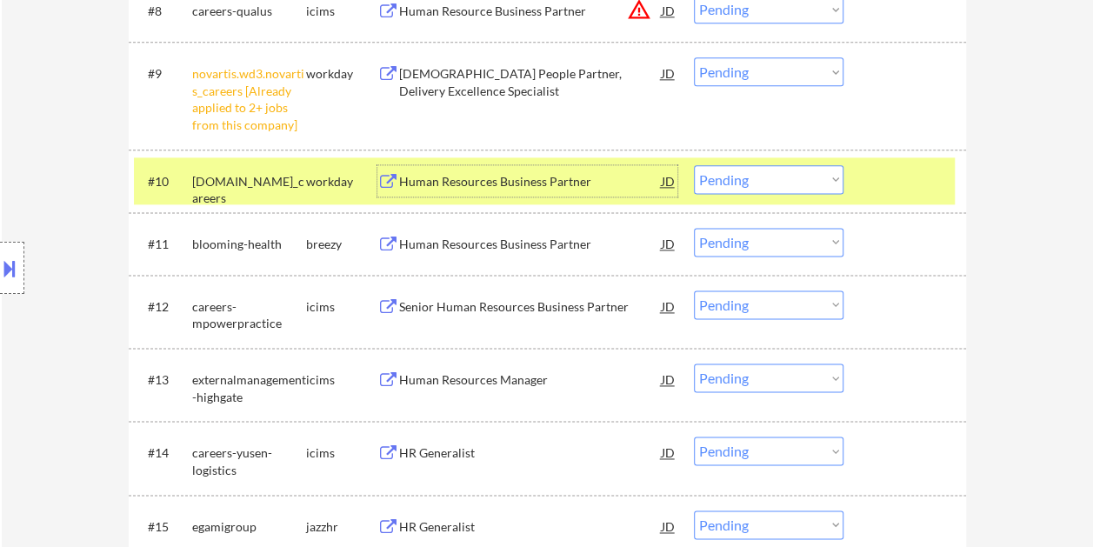
click at [573, 181] on div "Human Resources Business Partner" at bounding box center [530, 181] width 263 height 17
